Goal: Transaction & Acquisition: Purchase product/service

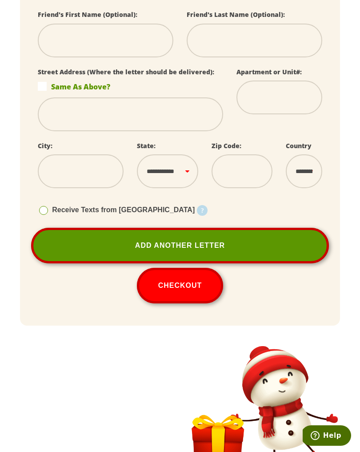
scroll to position [802, 0]
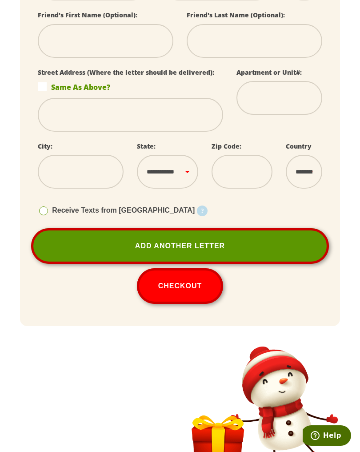
click at [185, 276] on button "Checkout" at bounding box center [180, 286] width 87 height 36
select select
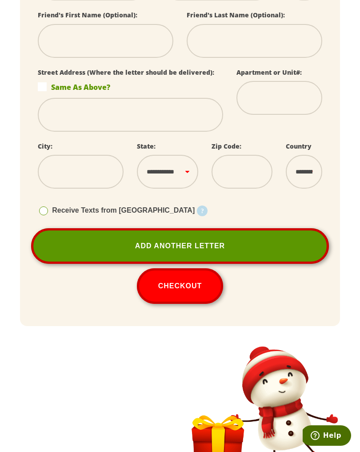
select select
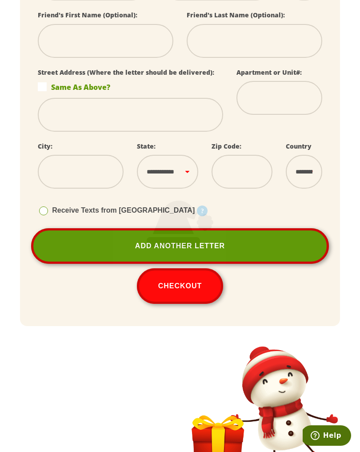
select select
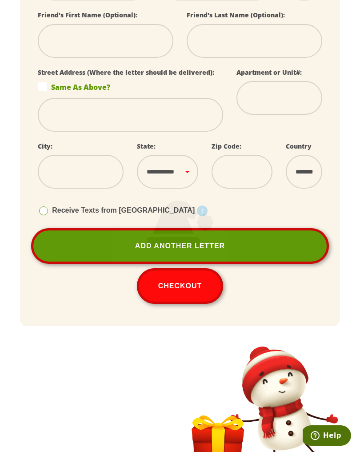
select select
